Goal: Navigation & Orientation: Find specific page/section

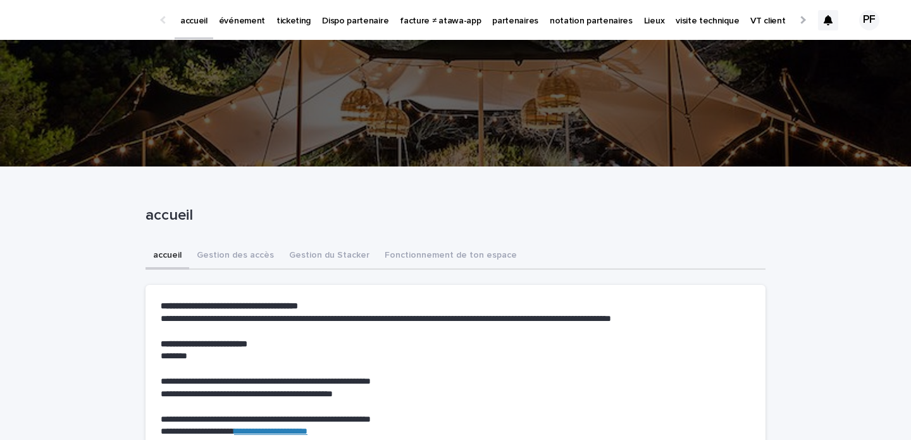
click at [251, 21] on p "événement" at bounding box center [242, 13] width 46 height 27
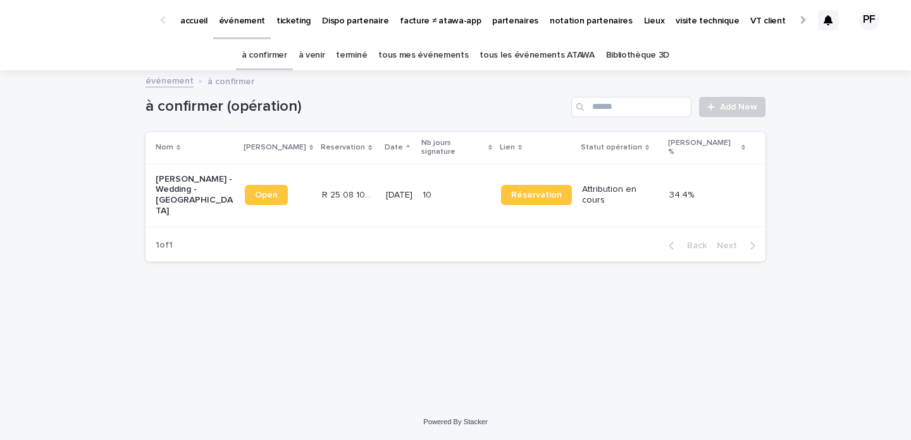
click at [513, 56] on link "tous les événements ATAWA" at bounding box center [537, 56] width 115 height 30
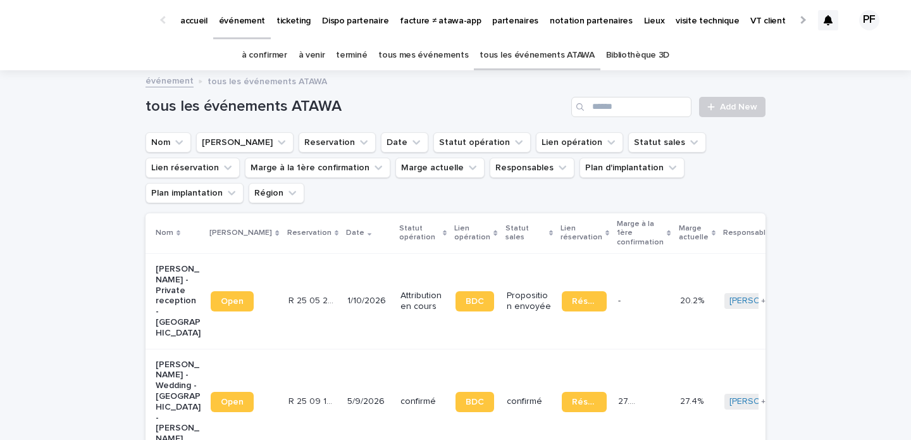
click at [184, 13] on p "accueil" at bounding box center [193, 13] width 27 height 27
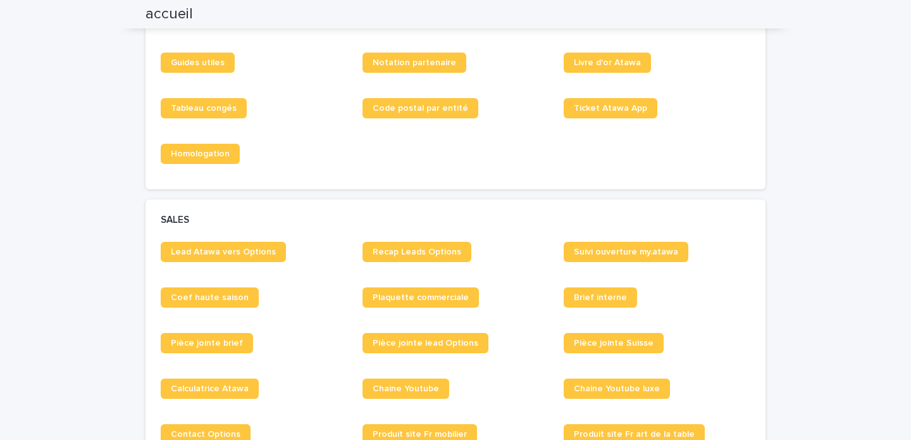
scroll to position [469, 0]
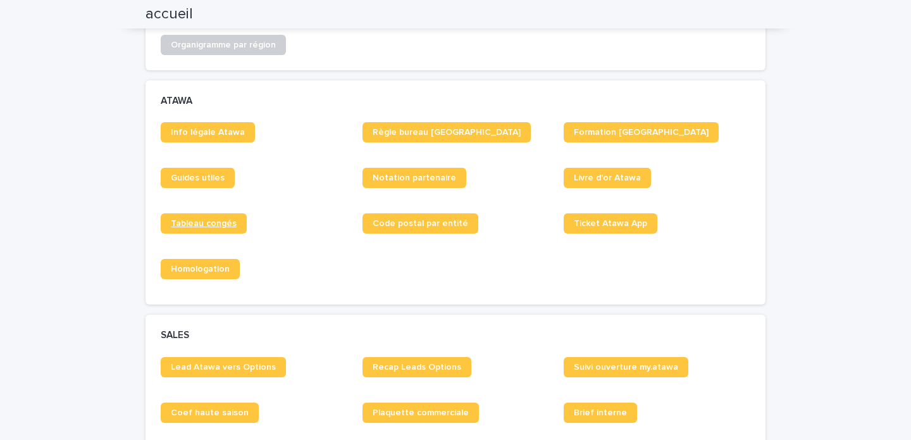
click at [189, 226] on span "Tableau congés" at bounding box center [204, 223] width 66 height 9
